Goal: Task Accomplishment & Management: Manage account settings

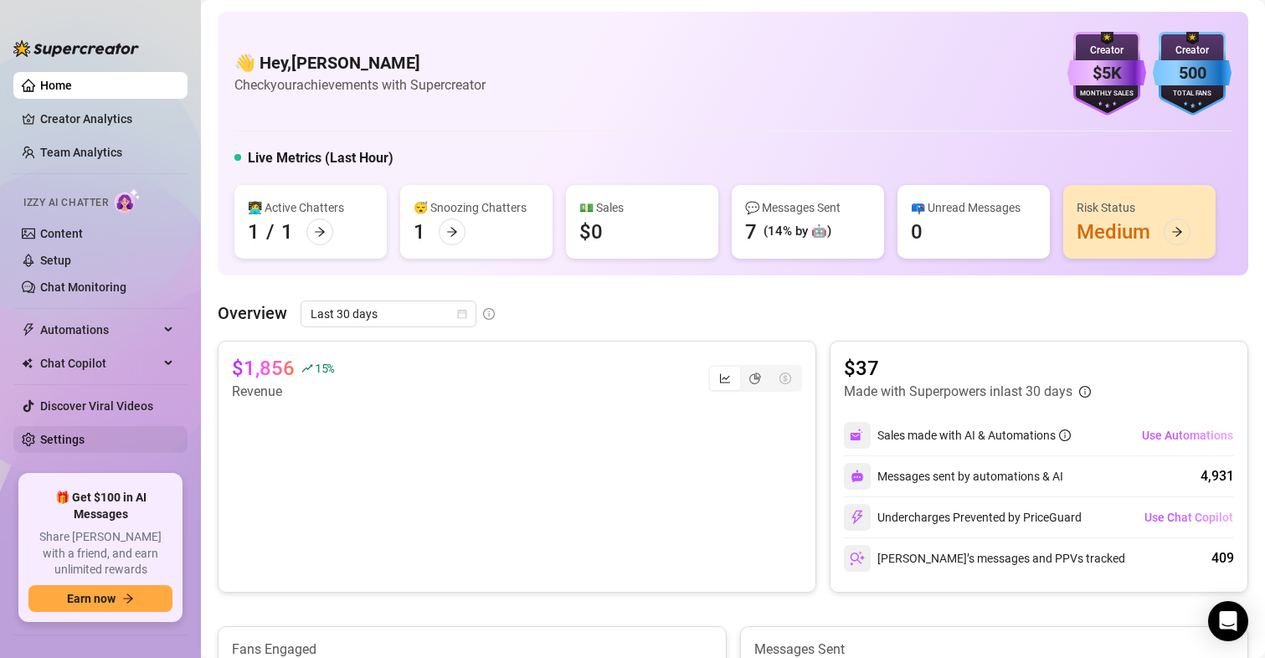
click at [75, 433] on link "Settings" at bounding box center [62, 439] width 44 height 13
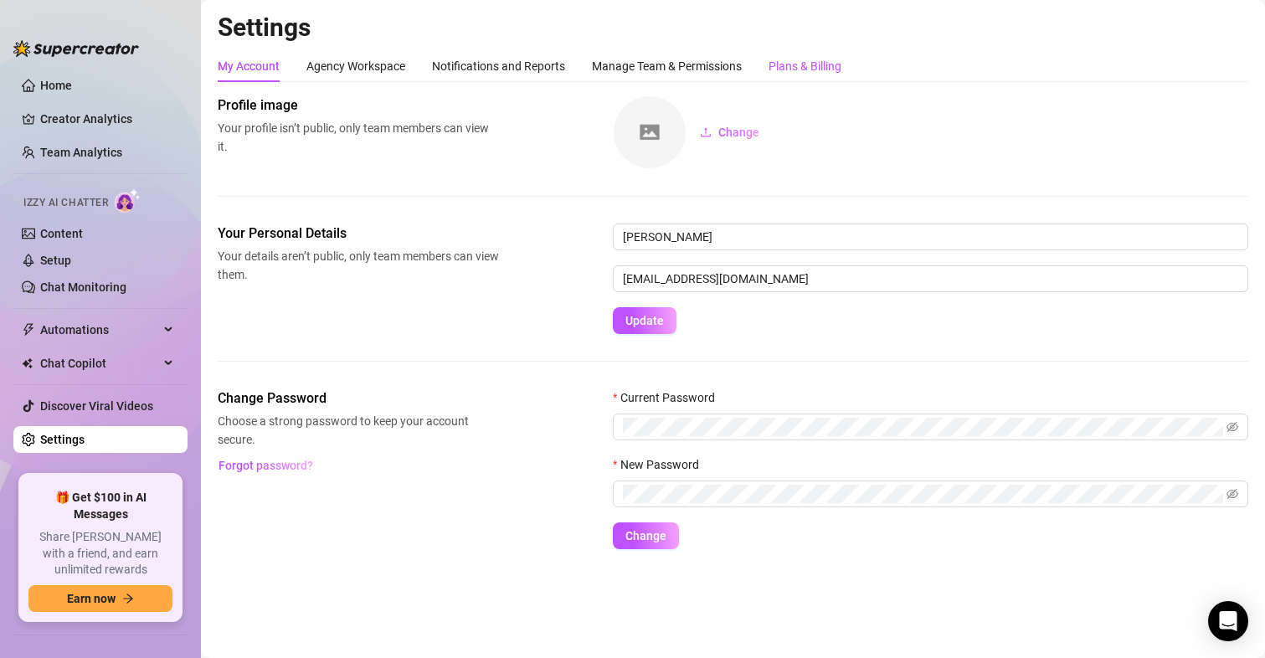
click at [807, 63] on div "Plans & Billing" at bounding box center [804, 66] width 73 height 18
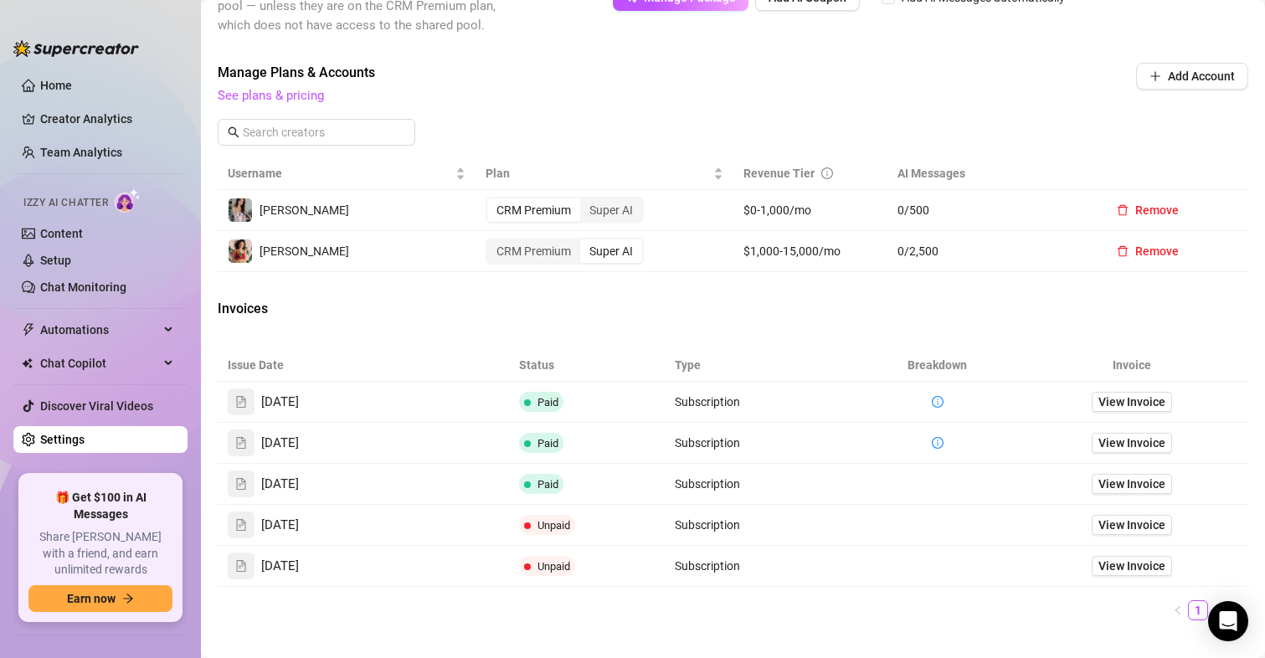
scroll to position [502, 0]
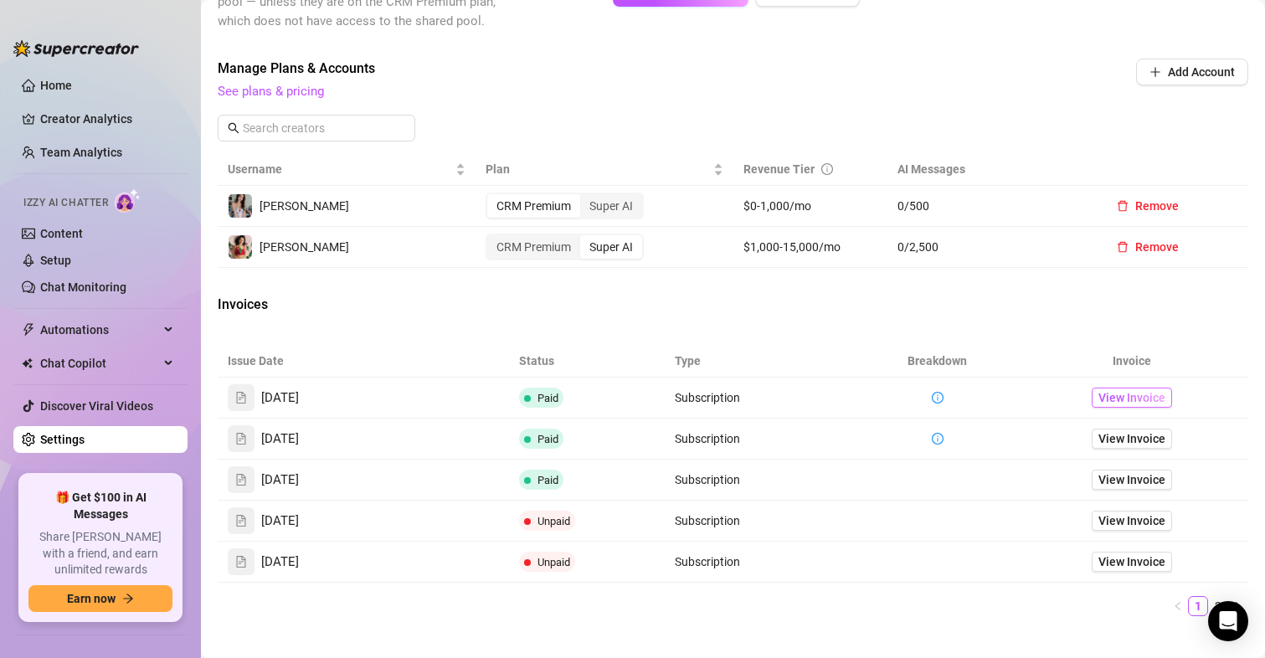
click at [1118, 401] on span "View Invoice" at bounding box center [1131, 397] width 67 height 18
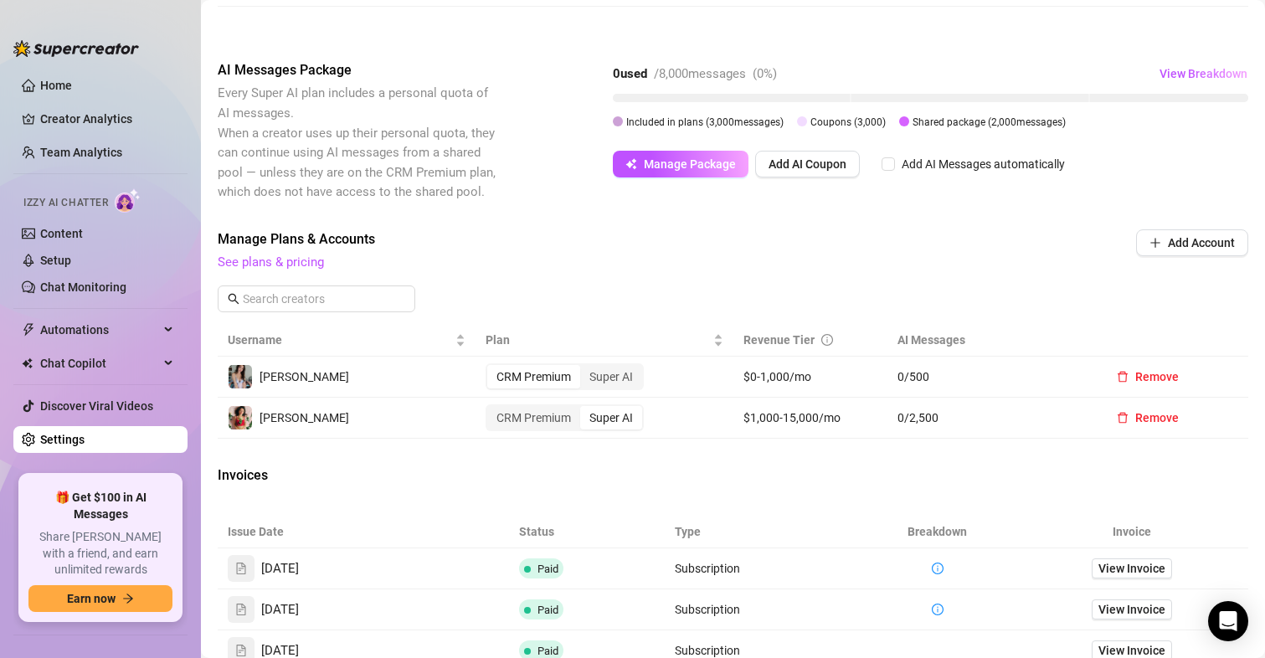
scroll to position [251, 0]
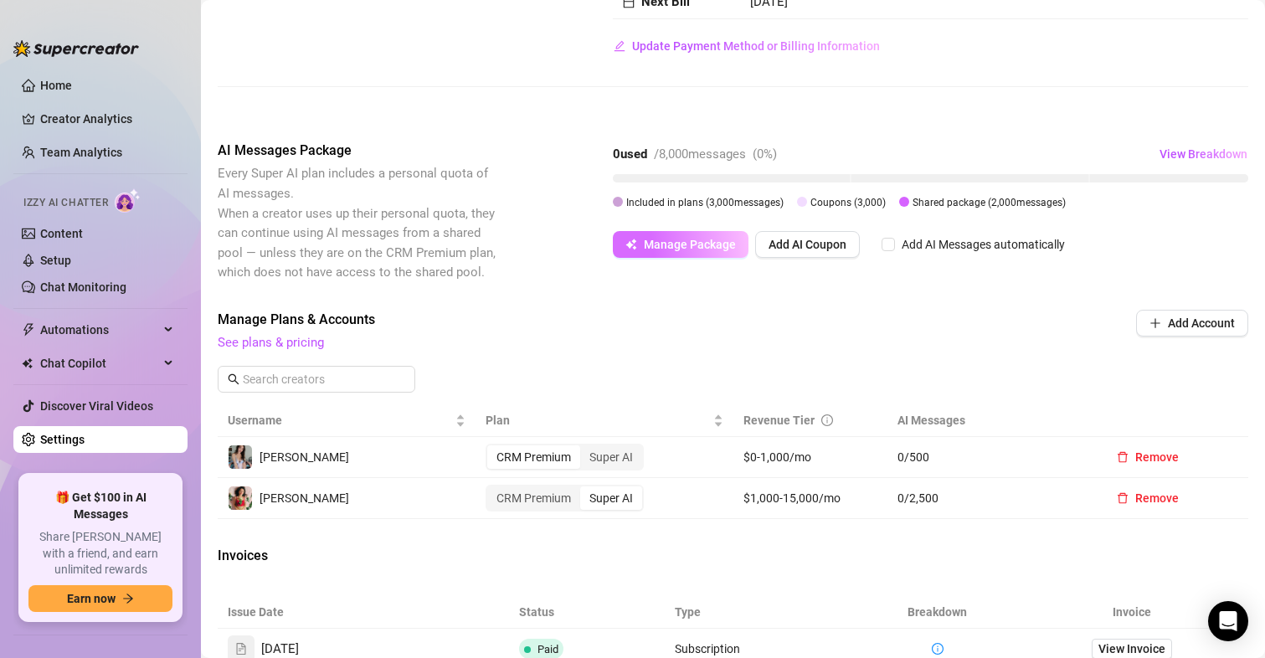
click at [685, 241] on span "Manage Package" at bounding box center [690, 244] width 92 height 13
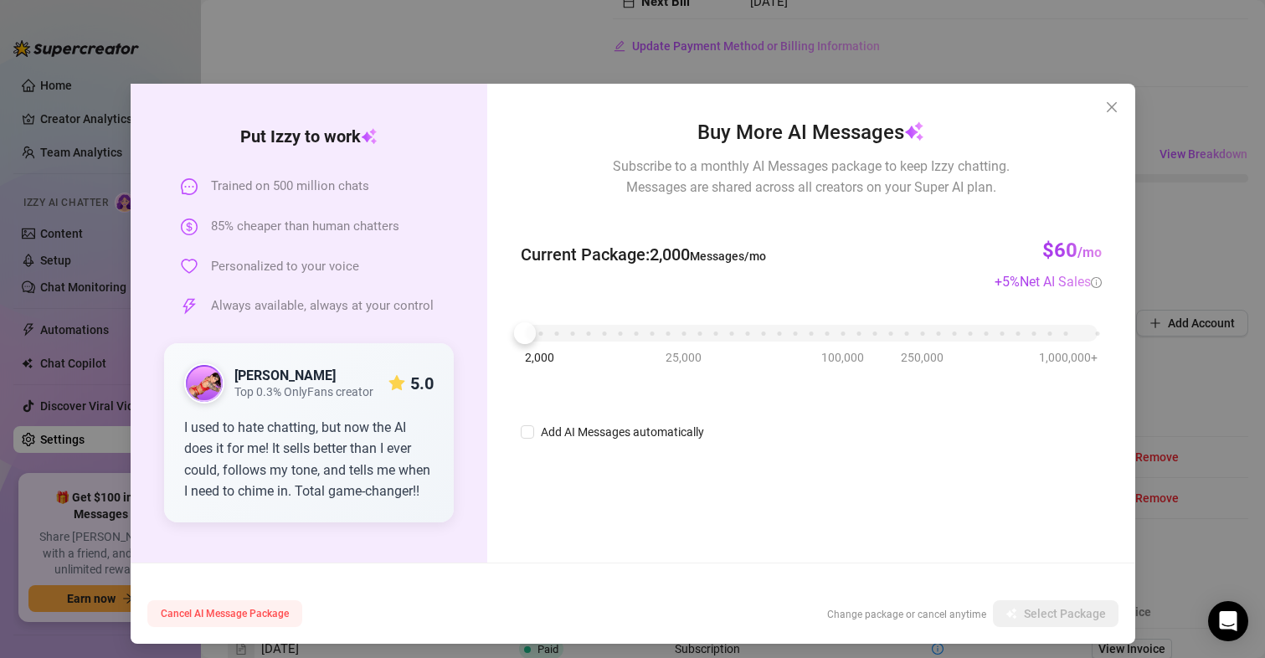
click at [204, 609] on span "Cancel AI Message Package" at bounding box center [225, 614] width 128 height 12
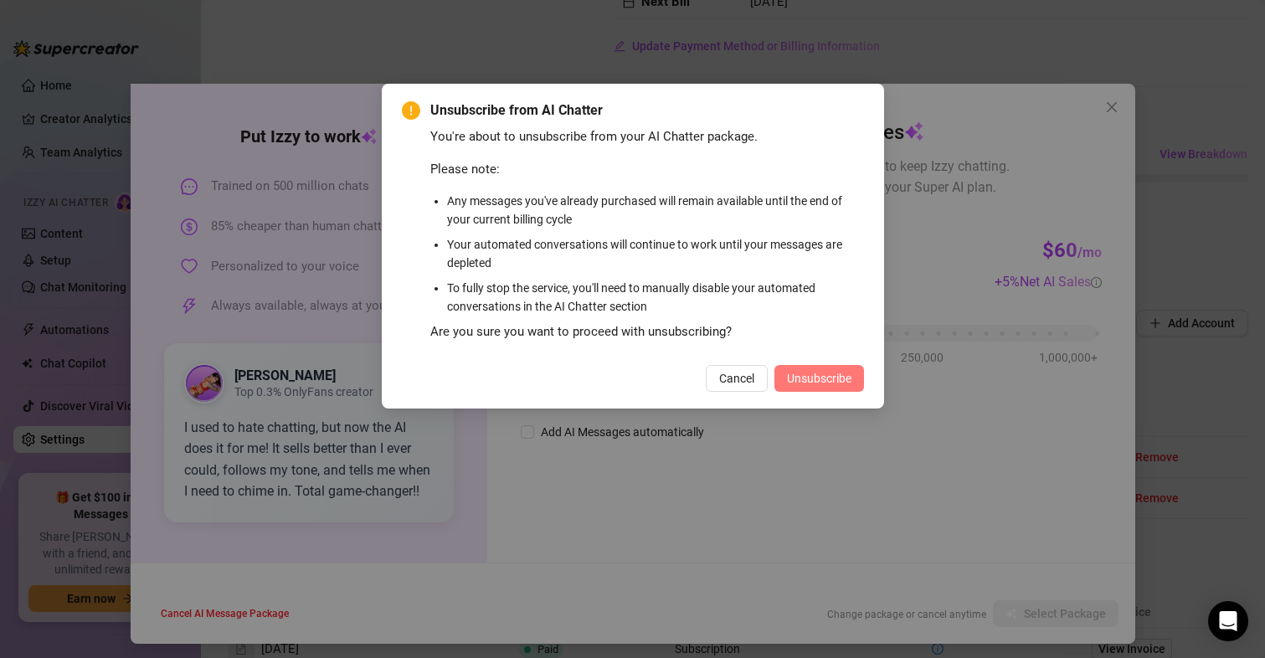
click at [820, 376] on span "Unsubscribe" at bounding box center [819, 378] width 64 height 13
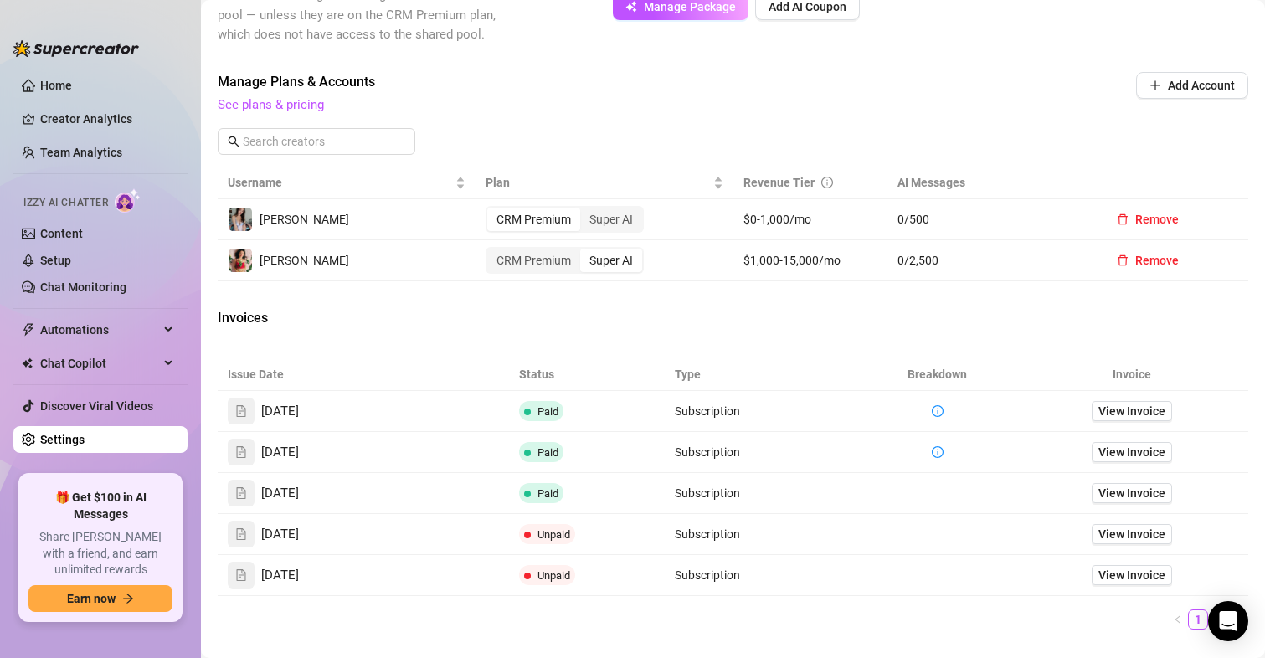
scroll to position [631, 0]
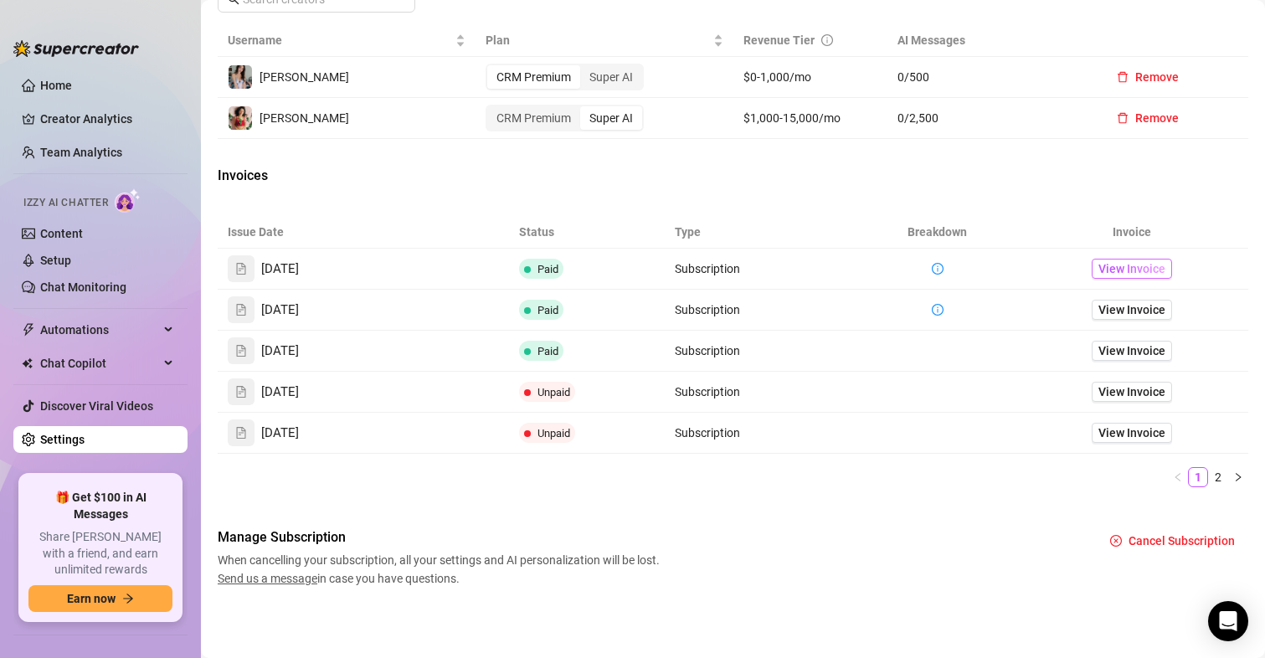
click at [1137, 265] on span "View Invoice" at bounding box center [1131, 268] width 67 height 18
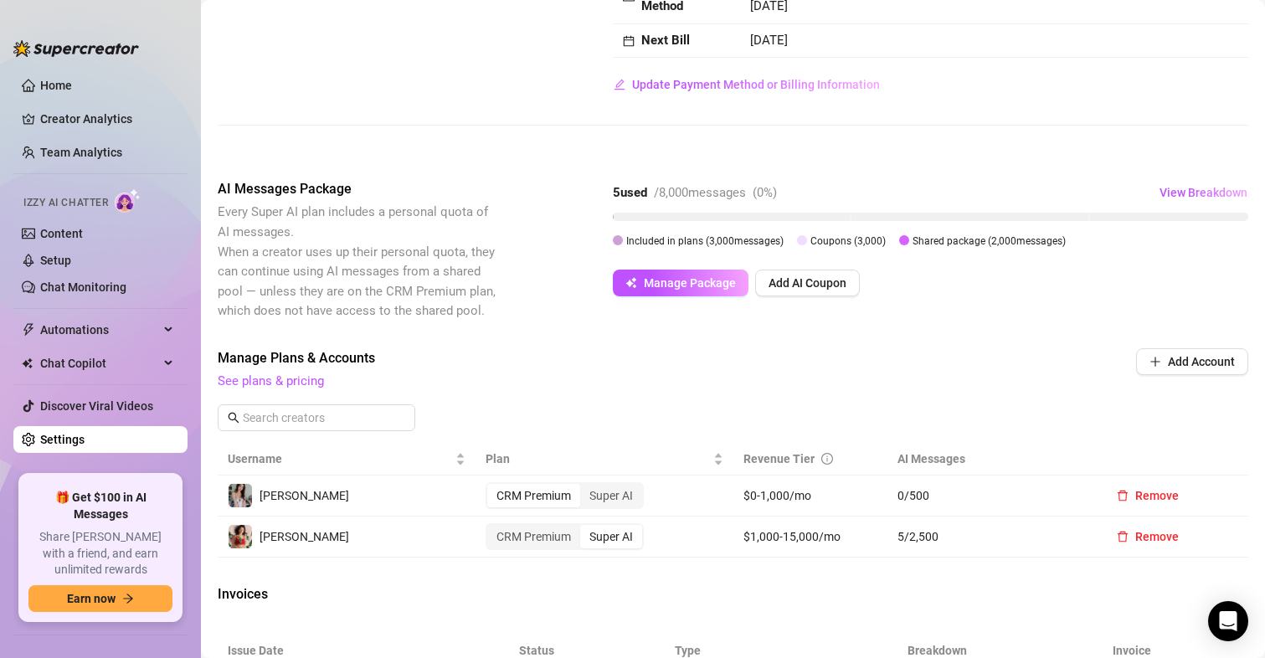
scroll to position [251, 0]
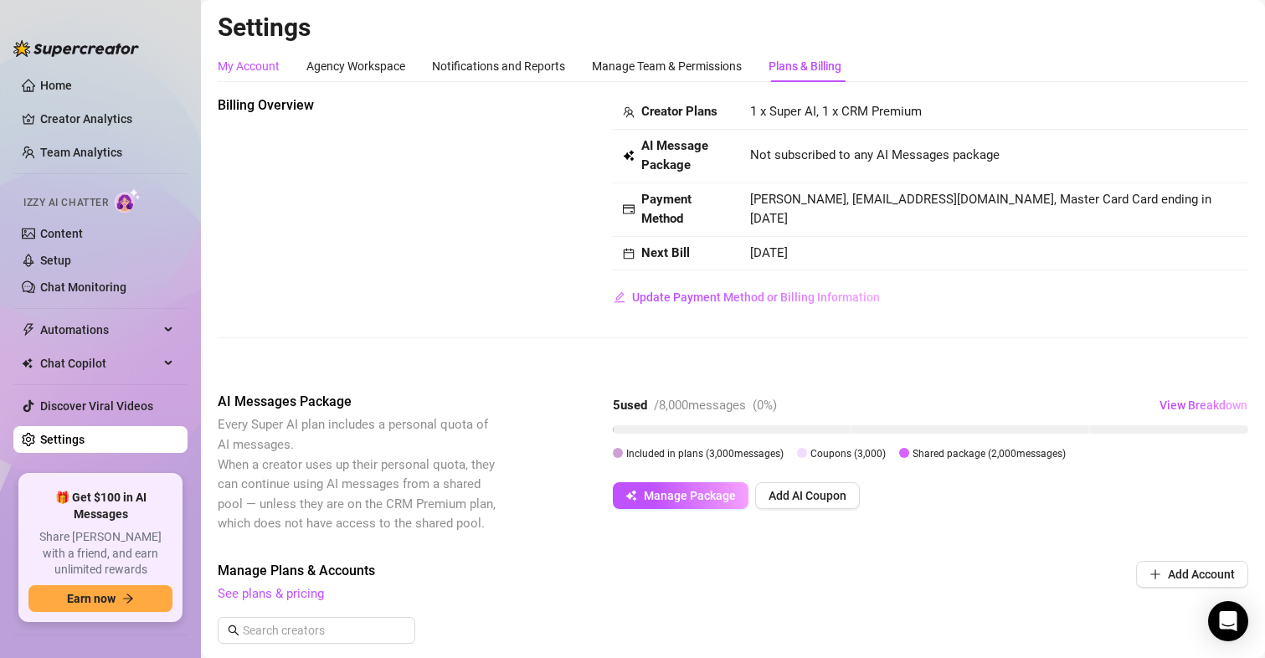
click at [264, 67] on div "My Account" at bounding box center [249, 66] width 62 height 18
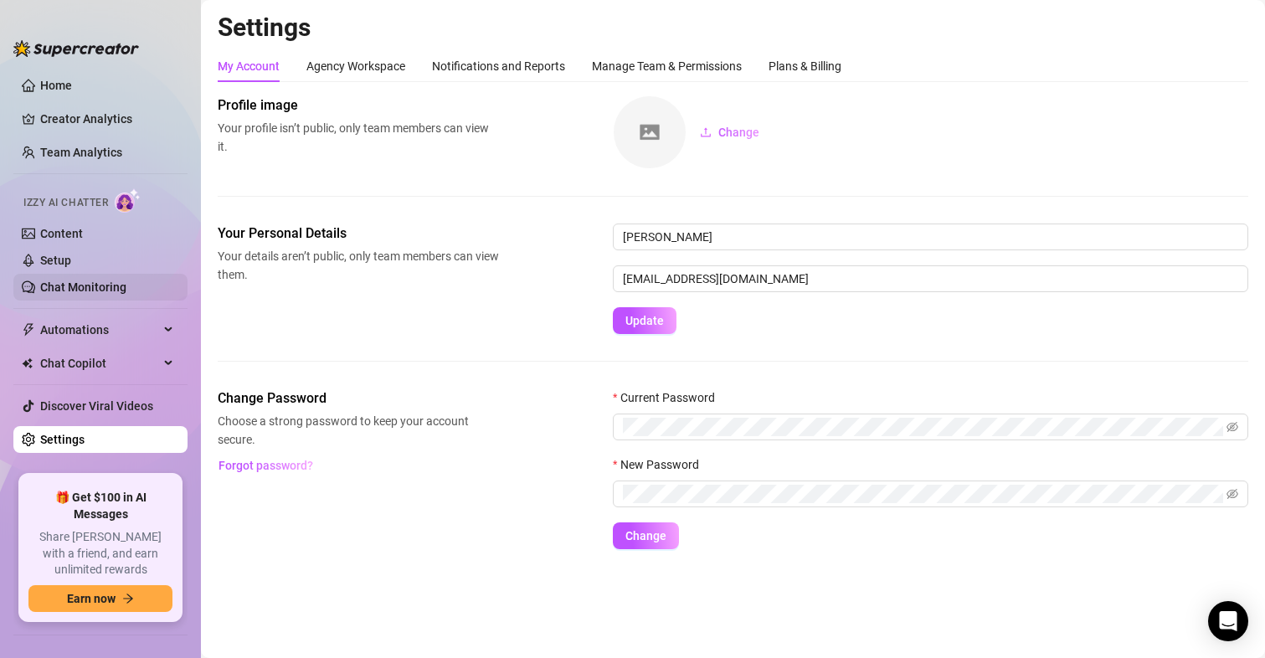
click at [72, 280] on link "Chat Monitoring" at bounding box center [83, 286] width 86 height 13
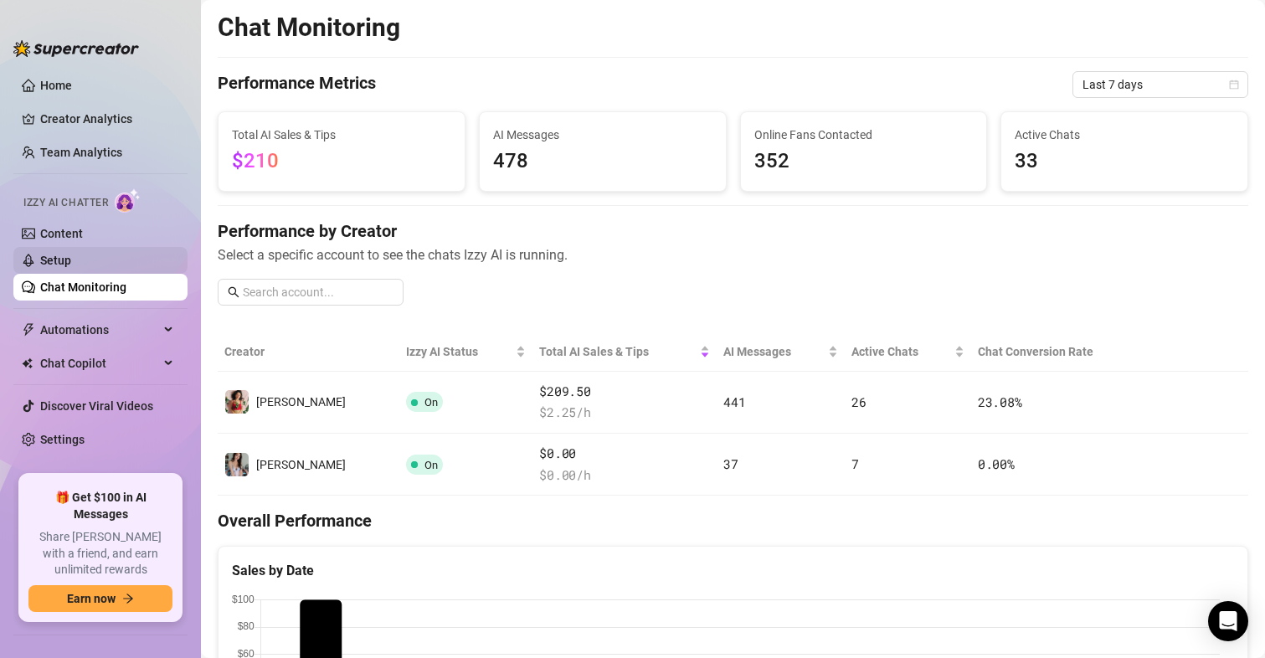
click at [70, 254] on link "Setup" at bounding box center [55, 260] width 31 height 13
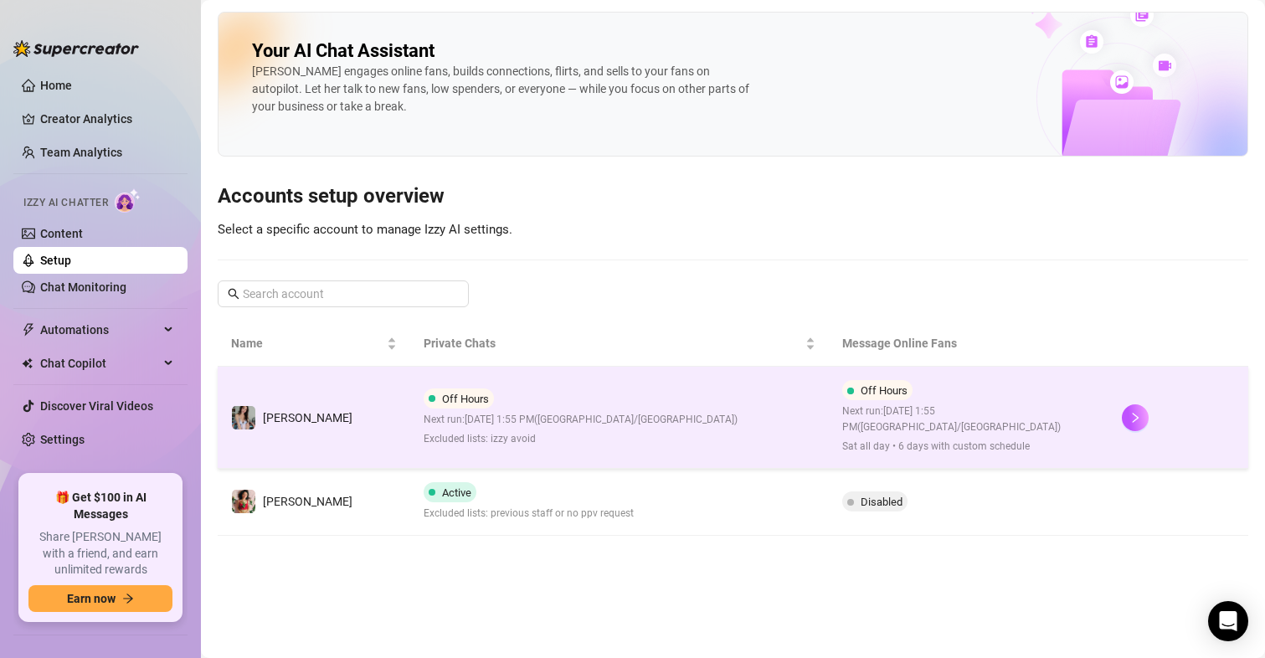
click at [1121, 404] on div at bounding box center [1177, 417] width 113 height 27
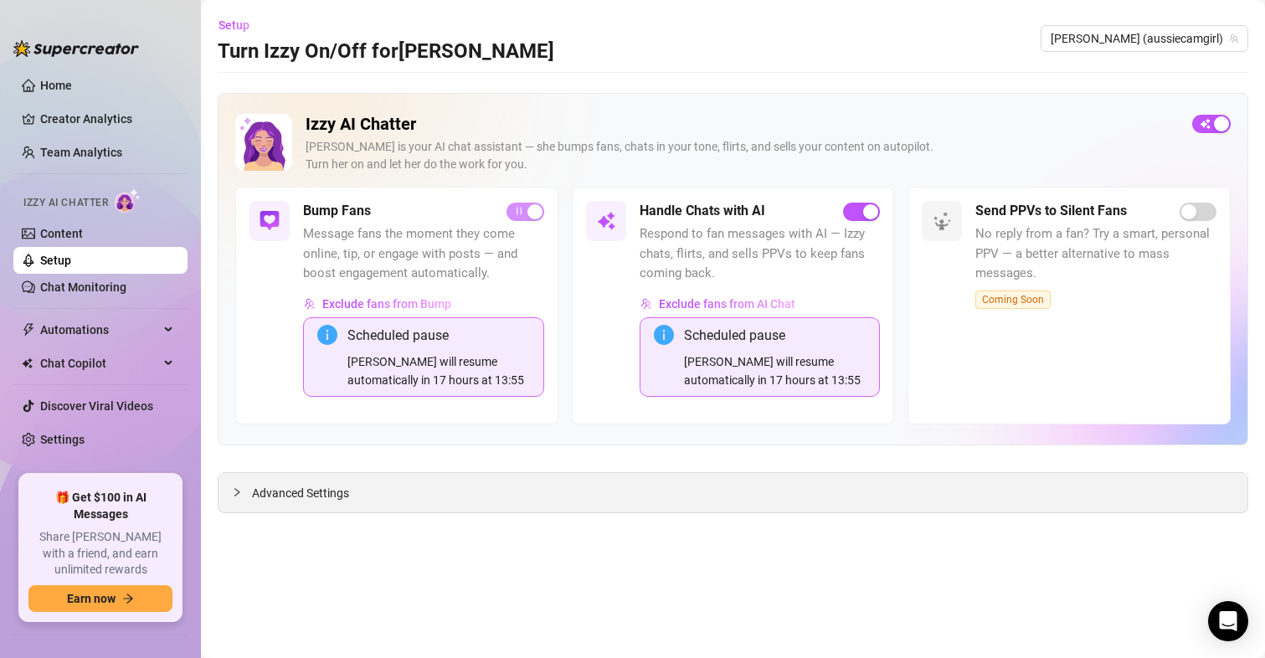
click at [339, 492] on span "Advanced Settings" at bounding box center [300, 493] width 97 height 18
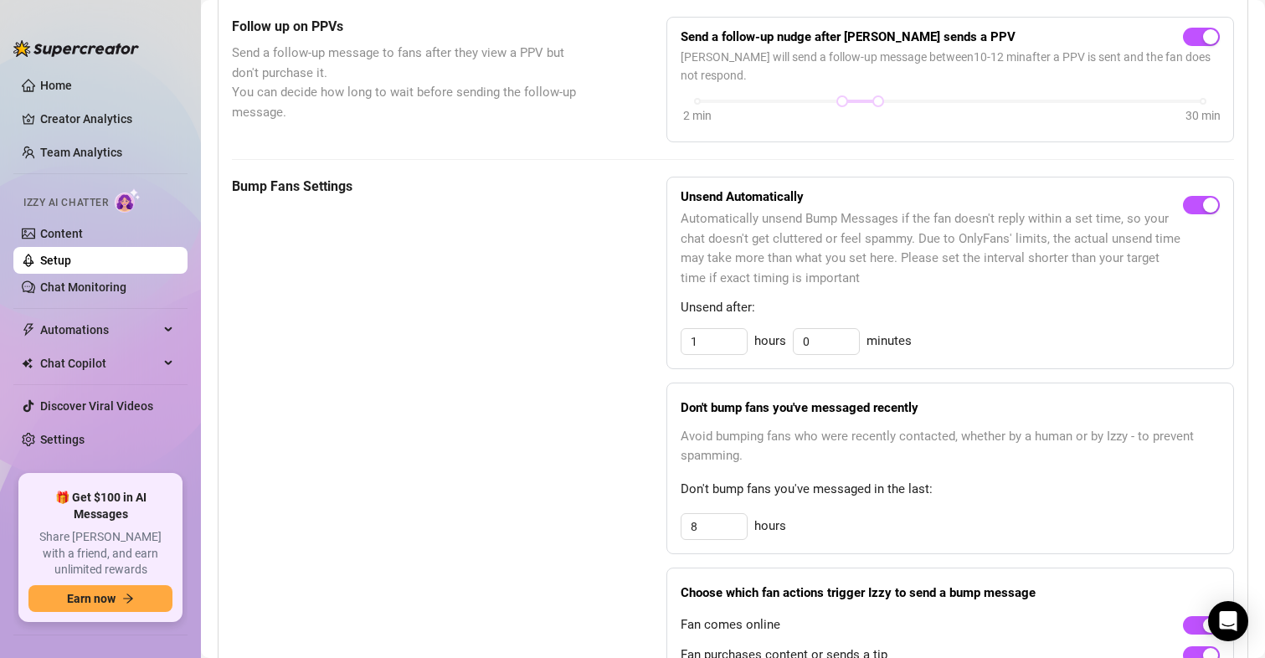
scroll to position [837, 0]
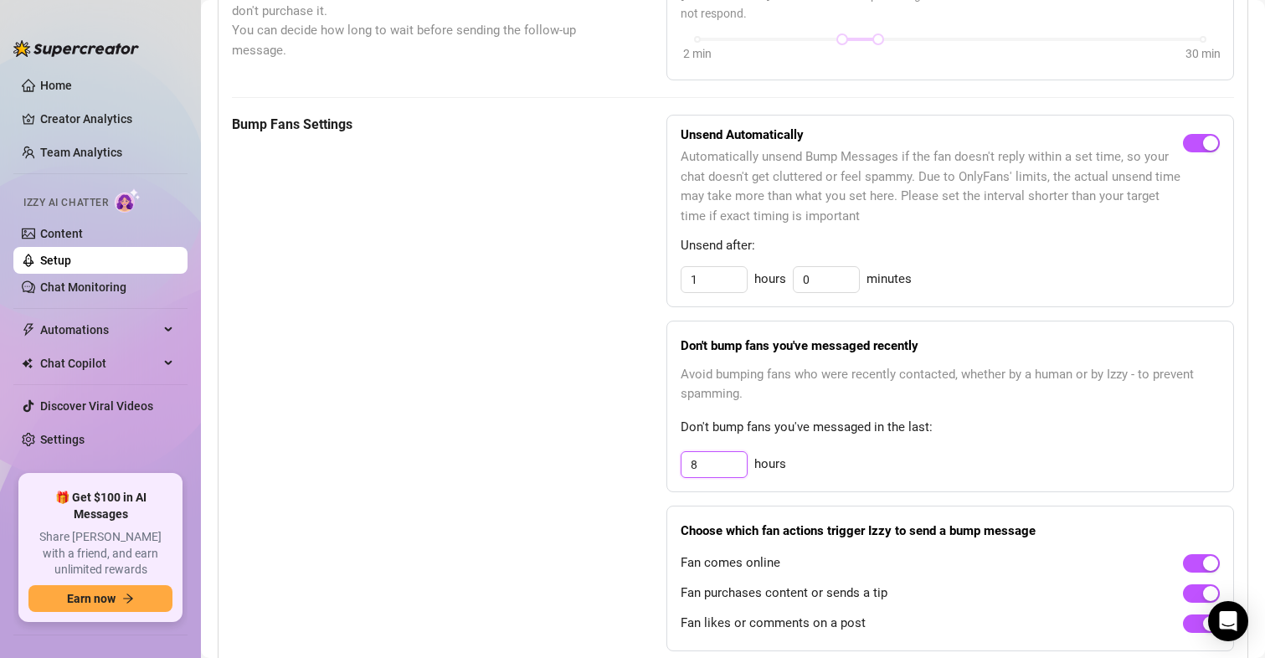
click at [697, 459] on input "8" at bounding box center [713, 464] width 65 height 25
type input "12"
click at [540, 419] on div "Bump Fans Settings" at bounding box center [407, 383] width 351 height 536
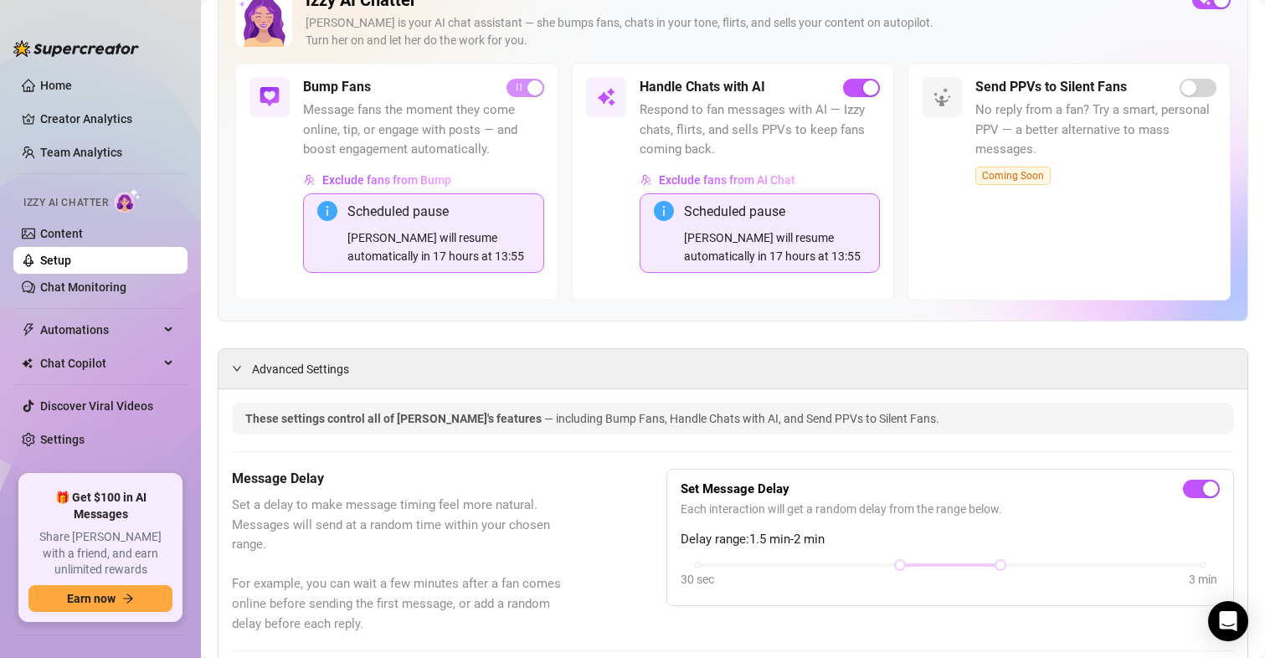
scroll to position [0, 0]
